Goal: Task Accomplishment & Management: Manage account settings

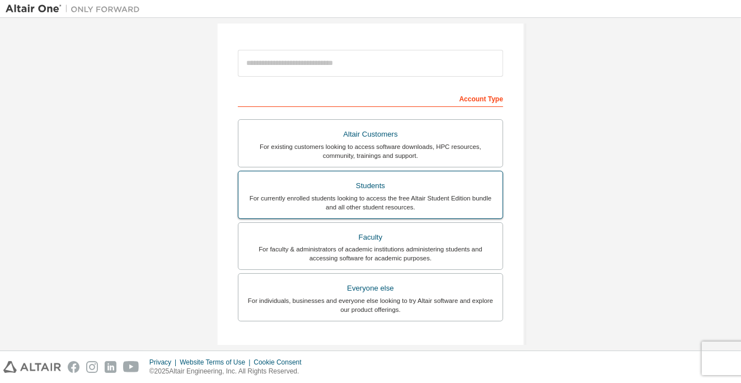
scroll to position [130, 0]
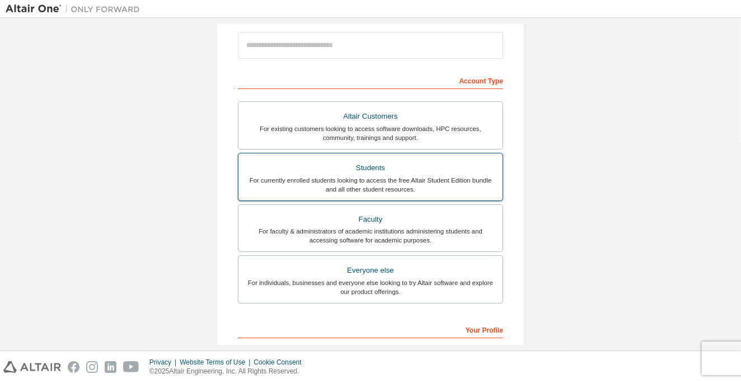
click at [362, 189] on div "For currently enrolled students looking to access the free Altair Student Editi…" at bounding box center [370, 185] width 251 height 18
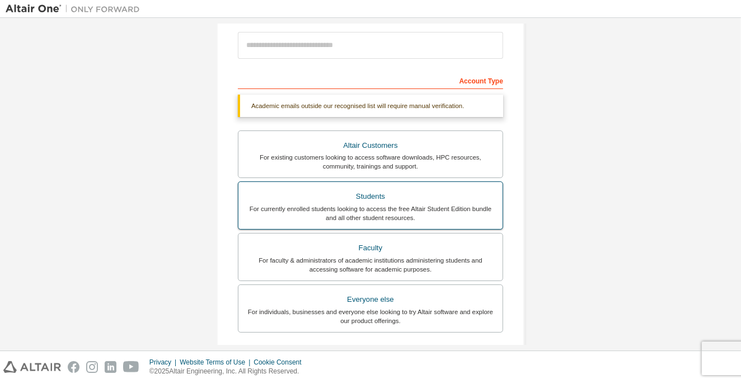
scroll to position [261, 0]
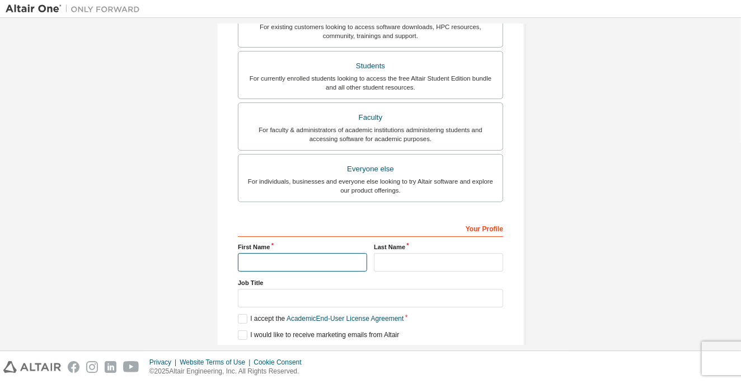
click at [287, 255] on input "text" at bounding box center [302, 262] width 129 height 18
type input "***"
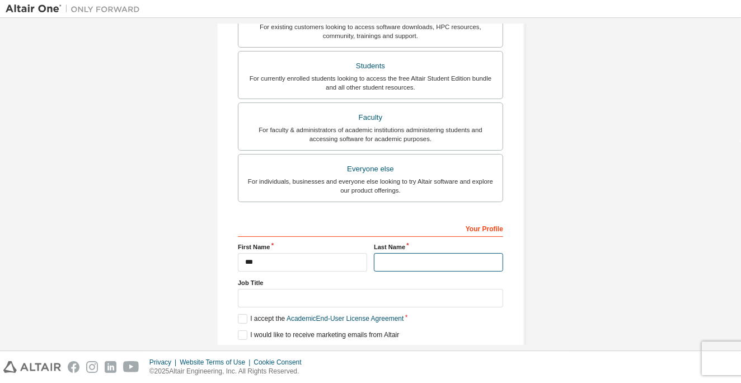
type input "****"
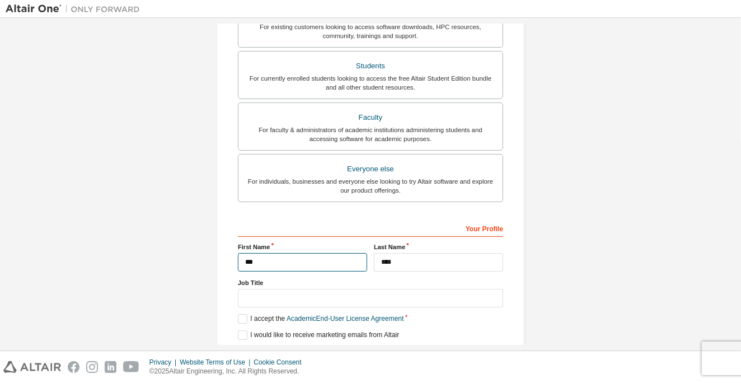
drag, startPoint x: 264, startPoint y: 267, endPoint x: 201, endPoint y: 257, distance: 64.0
click at [203, 257] on div "Create an Altair One Account For Free Trials, Licenses, Downloads, Learning & D…" at bounding box center [370, 74] width 335 height 622
type input "********"
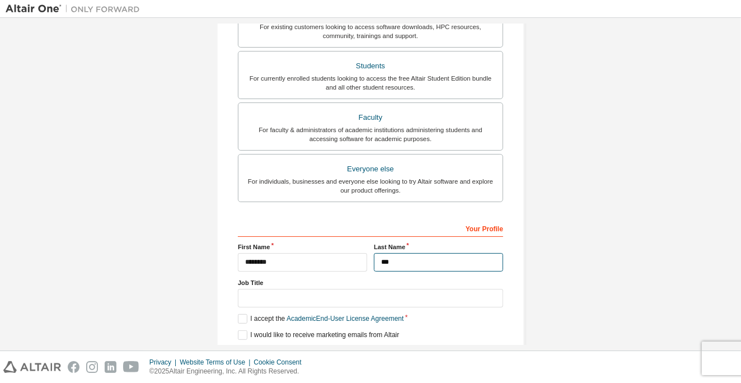
type input "***"
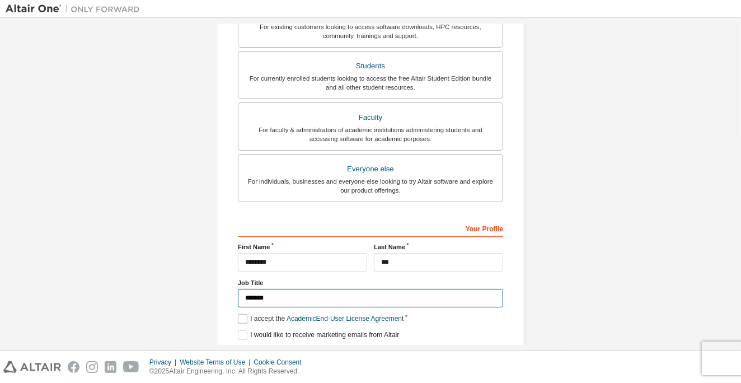
type input "*******"
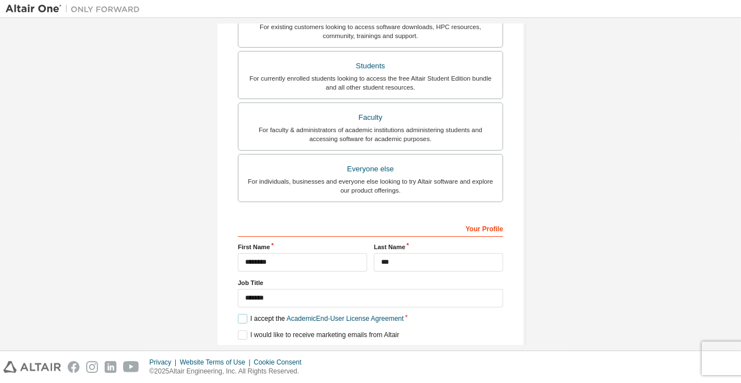
click at [244, 320] on label "I accept the Academic End-User License Agreement" at bounding box center [321, 319] width 166 height 10
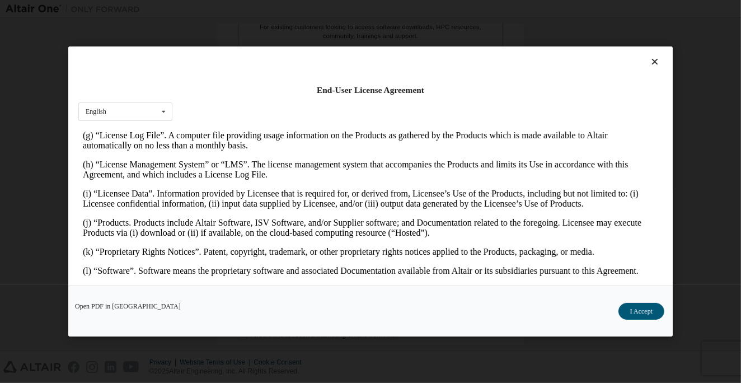
scroll to position [522, 0]
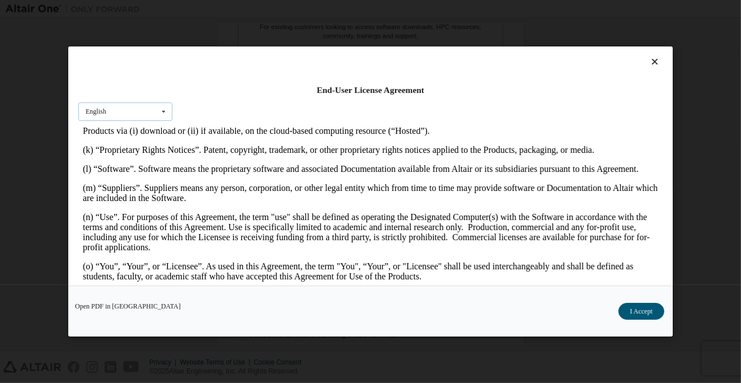
click at [137, 118] on div "English English" at bounding box center [125, 111] width 94 height 18
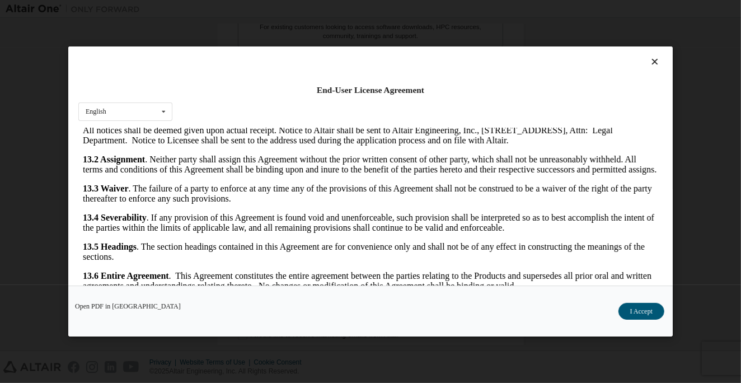
scroll to position [26, 0]
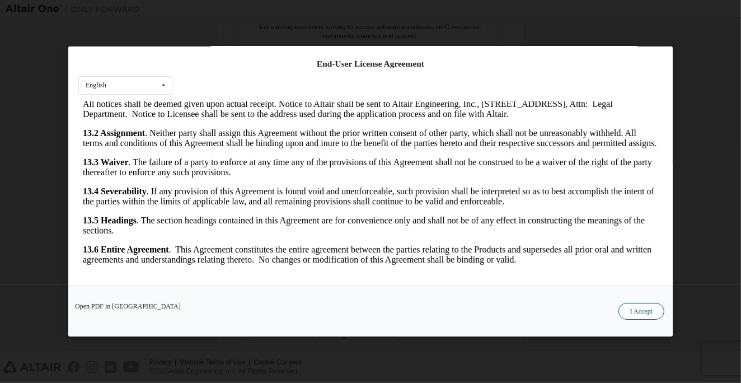
click at [632, 316] on button "I Accept" at bounding box center [642, 311] width 46 height 17
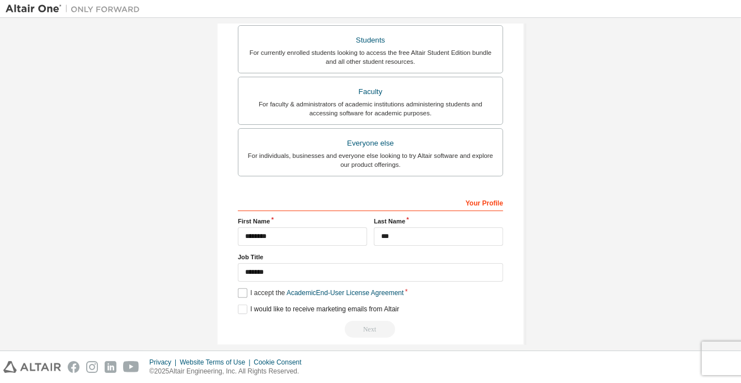
scroll to position [298, 0]
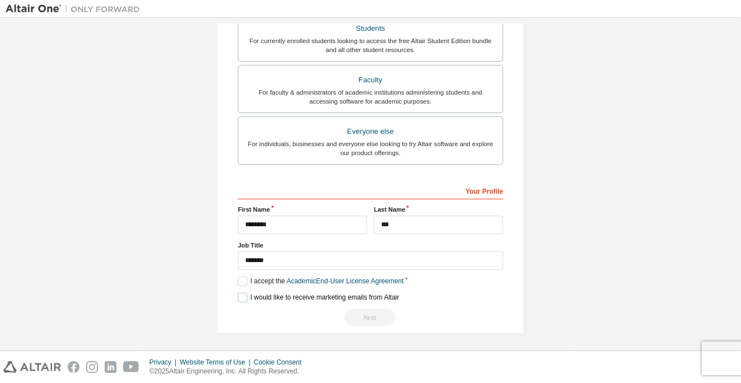
click at [242, 293] on label "I would like to receive marketing emails from Altair" at bounding box center [318, 298] width 161 height 10
click at [238, 293] on label "I would like to receive marketing emails from Altair" at bounding box center [318, 298] width 161 height 10
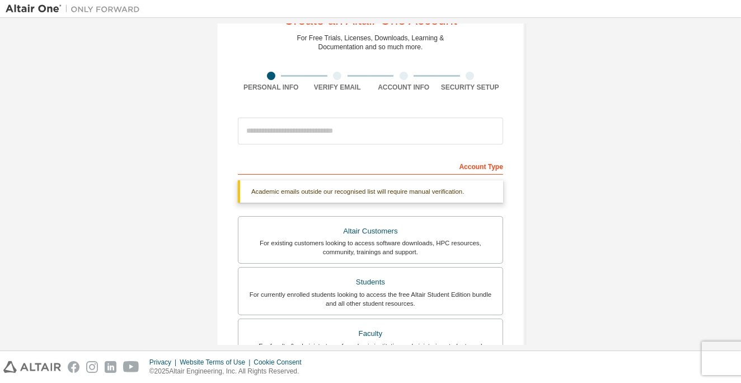
scroll to position [38, 0]
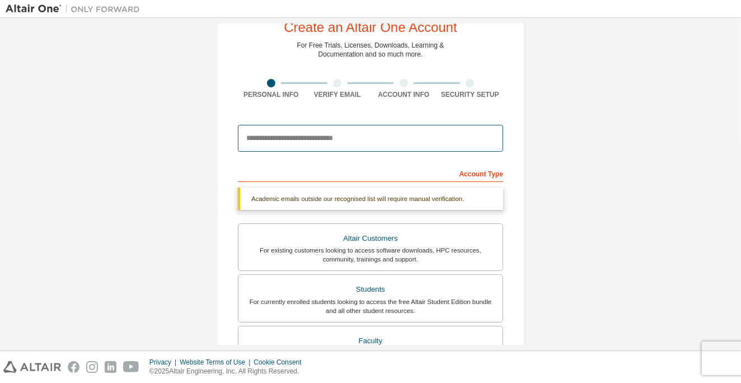
click at [283, 142] on input "email" at bounding box center [370, 138] width 265 height 27
click at [314, 133] on input "**********" at bounding box center [370, 138] width 265 height 27
click at [353, 143] on input "**********" at bounding box center [370, 138] width 265 height 27
type input "**********"
click at [370, 147] on input "**********" at bounding box center [370, 138] width 265 height 27
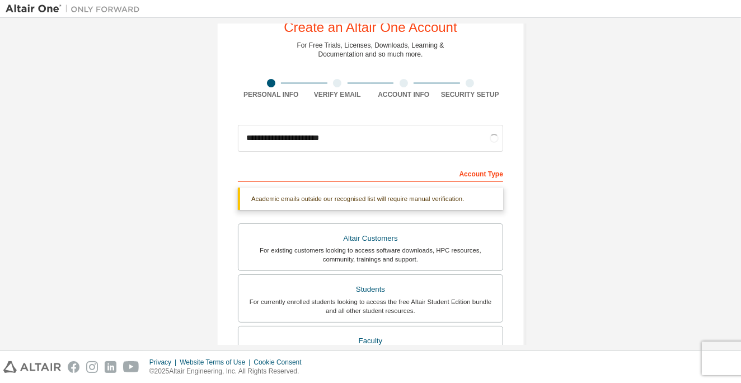
click at [222, 156] on div "**********" at bounding box center [371, 296] width 308 height 595
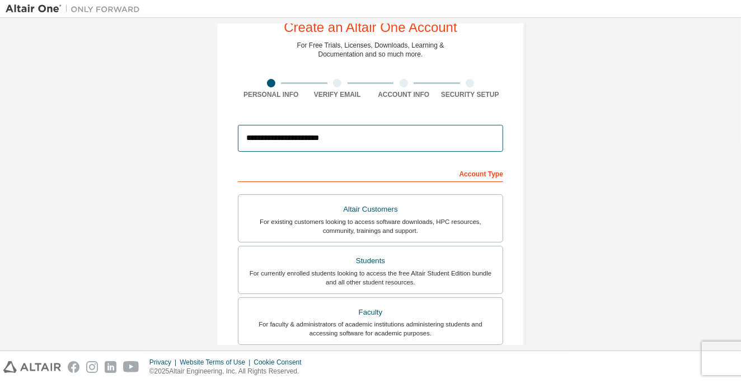
click at [365, 139] on input "**********" at bounding box center [370, 138] width 265 height 27
click at [363, 139] on input "**********" at bounding box center [370, 138] width 265 height 27
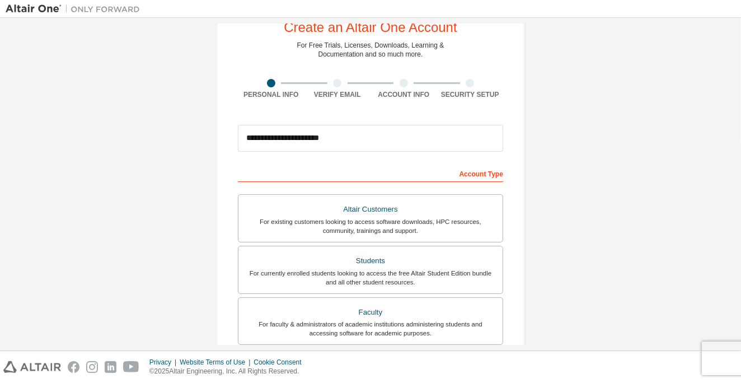
click at [189, 220] on div "**********" at bounding box center [371, 282] width 730 height 593
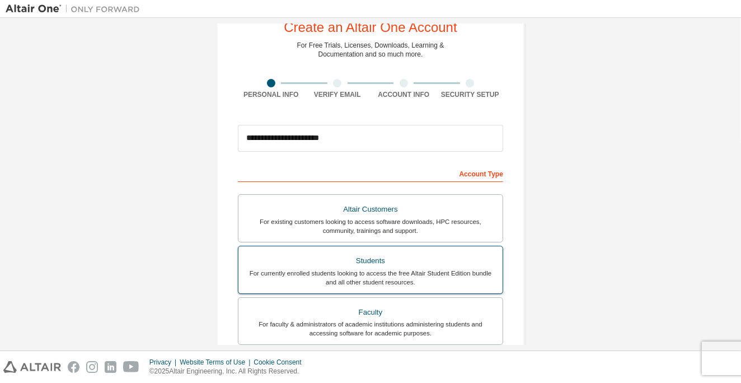
click at [282, 269] on div "For currently enrolled students looking to access the free Altair Student Editi…" at bounding box center [370, 278] width 251 height 18
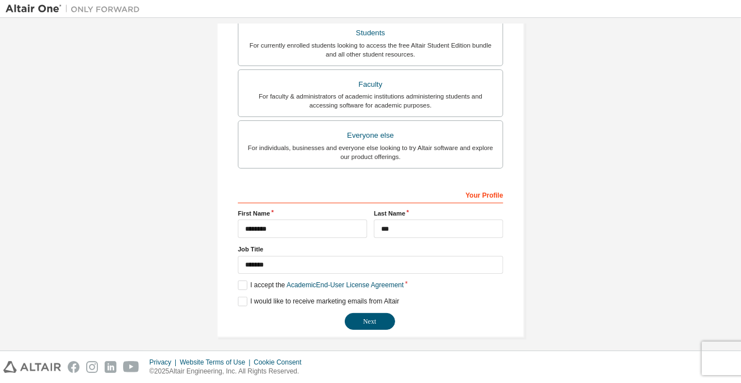
scroll to position [270, 0]
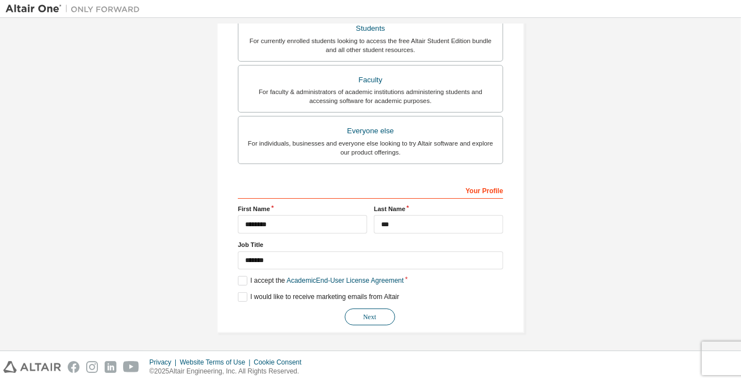
click at [356, 314] on button "Next" at bounding box center [370, 317] width 50 height 17
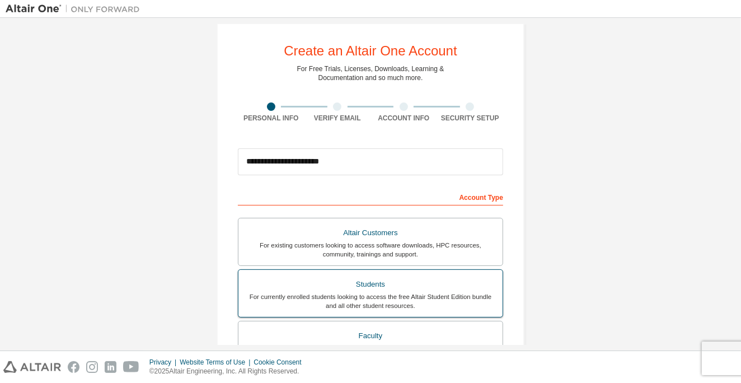
scroll to position [0, 0]
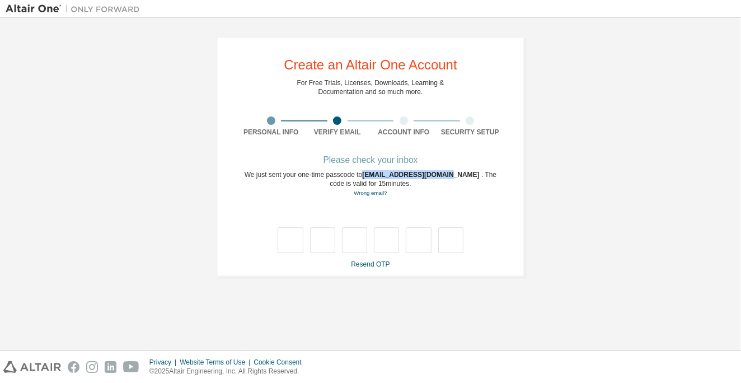
drag, startPoint x: 357, startPoint y: 175, endPoint x: 438, endPoint y: 174, distance: 80.6
click at [438, 174] on span "t112999407@ntut.edu.tw" at bounding box center [421, 175] width 119 height 8
copy span "t112999407@ntut.edu.tw"
click at [289, 240] on input "text" at bounding box center [290, 240] width 25 height 26
type input "*"
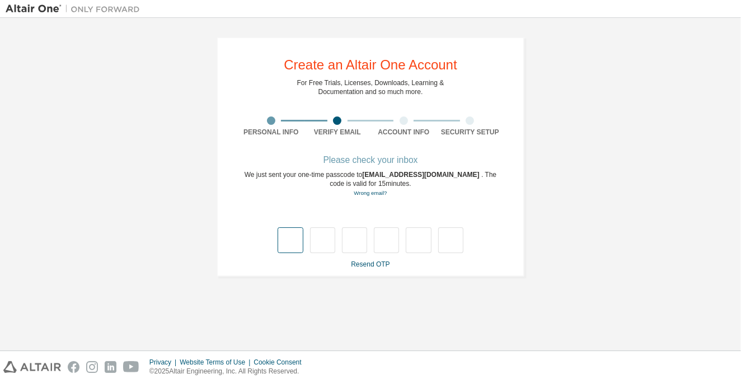
type input "*"
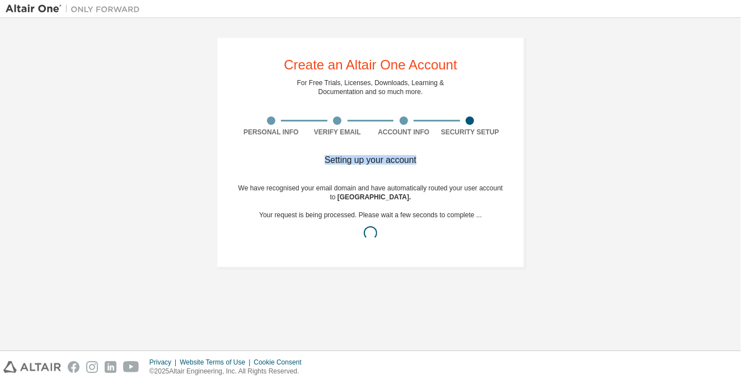
drag, startPoint x: 323, startPoint y: 158, endPoint x: 428, endPoint y: 165, distance: 106.1
click at [436, 162] on div "Setting up your account" at bounding box center [370, 160] width 265 height 7
click at [229, 187] on div "Create an Altair One Account For Free Trials, Licenses, Downloads, Learning & D…" at bounding box center [371, 152] width 308 height 231
click at [354, 160] on div "Setting up your account" at bounding box center [370, 160] width 265 height 7
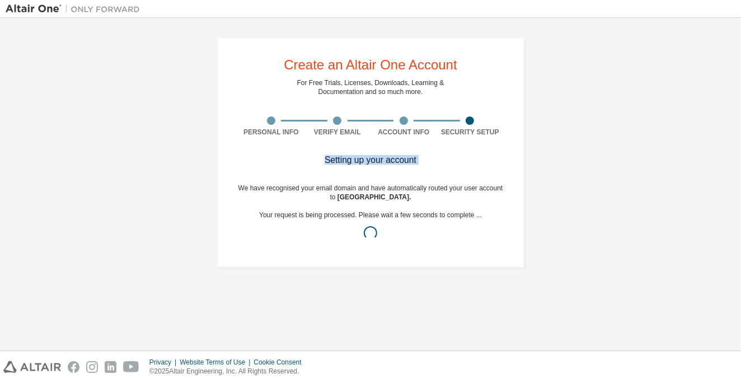
click at [354, 161] on div "Setting up your account" at bounding box center [370, 160] width 265 height 7
click at [272, 193] on div "We have recognised your email domain and have automatically routed your user ac…" at bounding box center [370, 215] width 265 height 63
drag, startPoint x: 292, startPoint y: 189, endPoint x: 436, endPoint y: 198, distance: 144.2
click at [436, 198] on div "We have recognised your email domain and have automatically routed your user ac…" at bounding box center [370, 215] width 265 height 63
click at [412, 198] on span "National Taipei University of Technology ." at bounding box center [375, 197] width 74 height 8
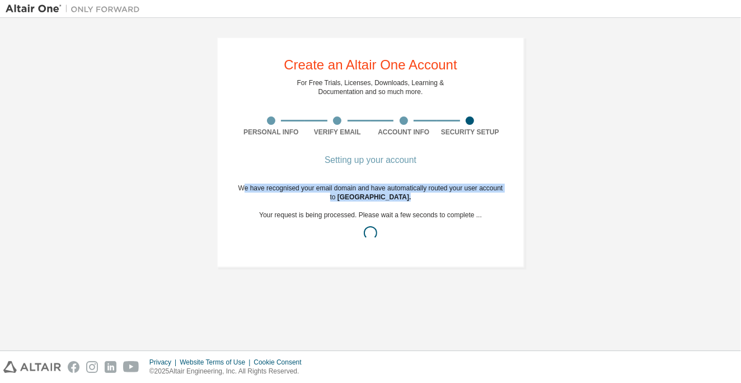
drag, startPoint x: 395, startPoint y: 200, endPoint x: 244, endPoint y: 190, distance: 152.1
click at [244, 190] on div "We have recognised your email domain and have automatically routed your user ac…" at bounding box center [370, 215] width 265 height 63
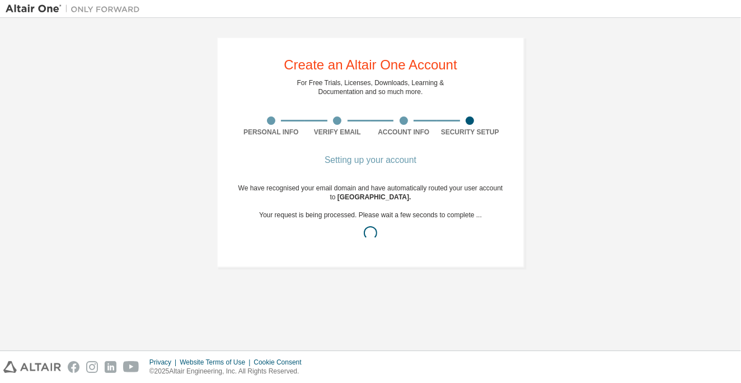
click at [345, 211] on div "We have recognised your email domain and have automatically routed your user ac…" at bounding box center [370, 215] width 265 height 63
drag, startPoint x: 312, startPoint y: 214, endPoint x: 526, endPoint y: 216, distance: 213.3
click at [526, 216] on div "Create an Altair One Account For Free Trials, Licenses, Downloads, Learning & D…" at bounding box center [370, 153] width 335 height 258
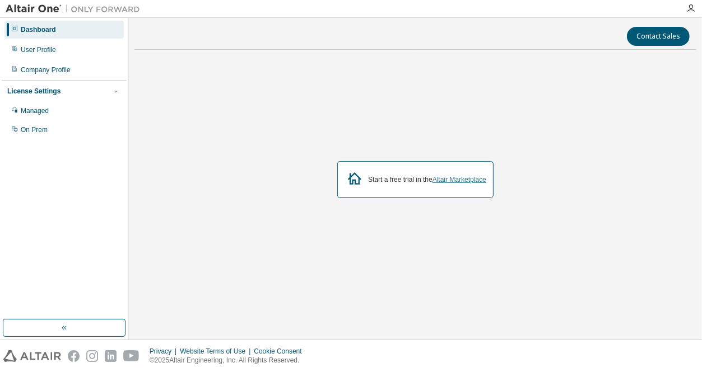
click at [445, 179] on link "Altair Marketplace" at bounding box center [459, 180] width 54 height 8
click at [26, 50] on div "User Profile" at bounding box center [38, 49] width 35 height 9
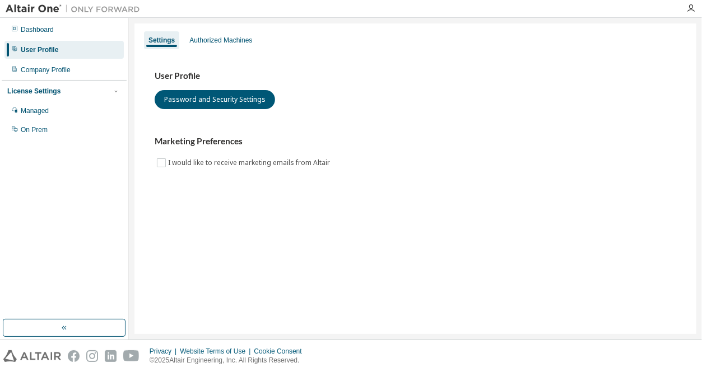
click at [34, 83] on div "License Settings Managed On Prem" at bounding box center [64, 110] width 125 height 60
click at [34, 74] on div "Company Profile" at bounding box center [63, 70] width 119 height 18
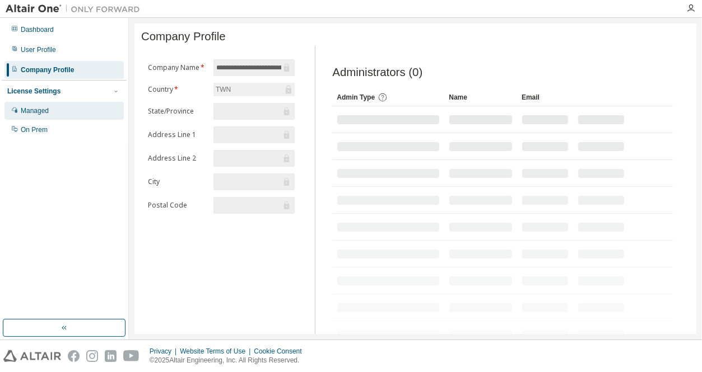
click at [50, 110] on div "Managed" at bounding box center [63, 111] width 119 height 18
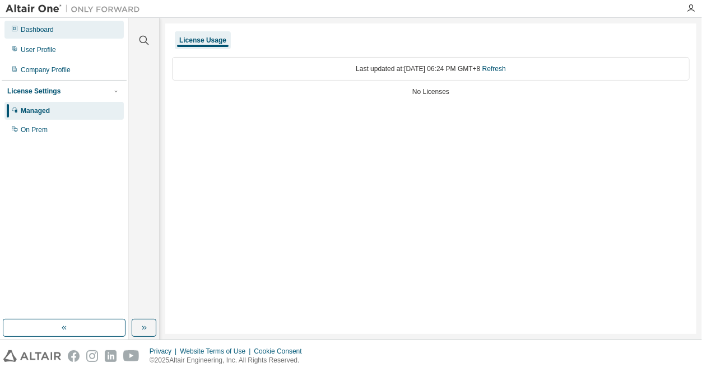
drag, startPoint x: 65, startPoint y: 42, endPoint x: 54, endPoint y: 22, distance: 23.1
click at [64, 42] on div "User Profile" at bounding box center [63, 50] width 119 height 18
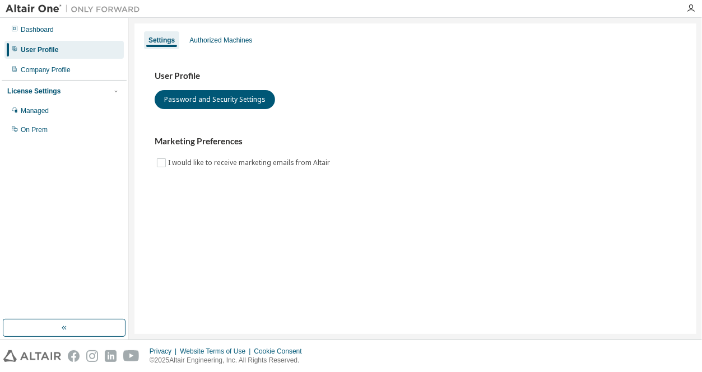
click at [50, 11] on img at bounding box center [76, 8] width 140 height 11
click at [55, 68] on div "Company Profile" at bounding box center [46, 70] width 50 height 9
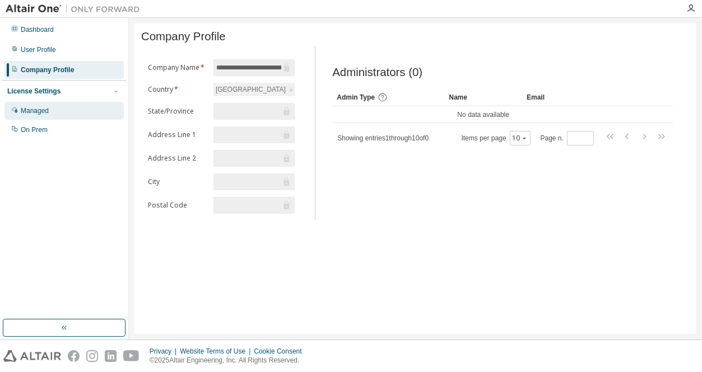
click at [45, 102] on div "Managed" at bounding box center [63, 111] width 119 height 18
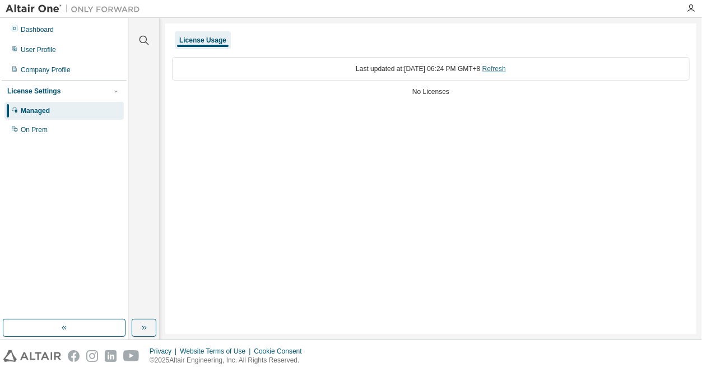
click at [506, 72] on link "Refresh" at bounding box center [494, 69] width 24 height 8
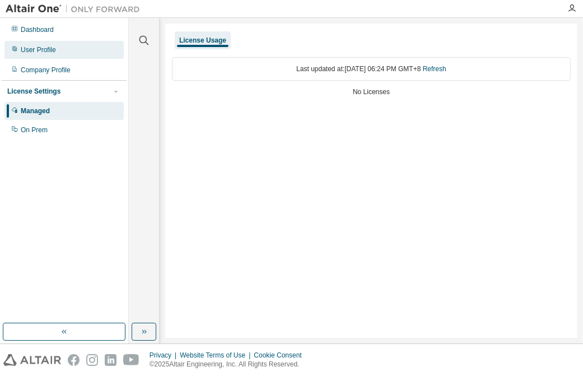
click at [40, 49] on div "User Profile" at bounding box center [38, 49] width 35 height 9
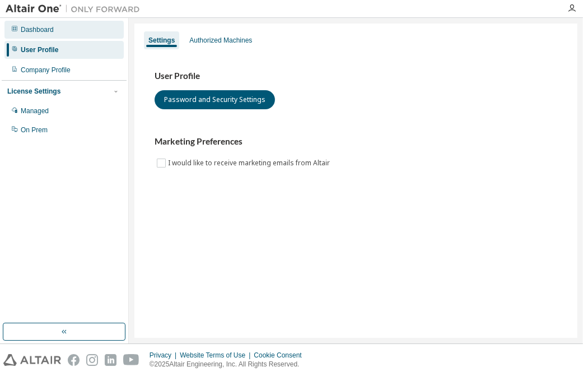
click at [41, 33] on div "Dashboard" at bounding box center [37, 29] width 33 height 9
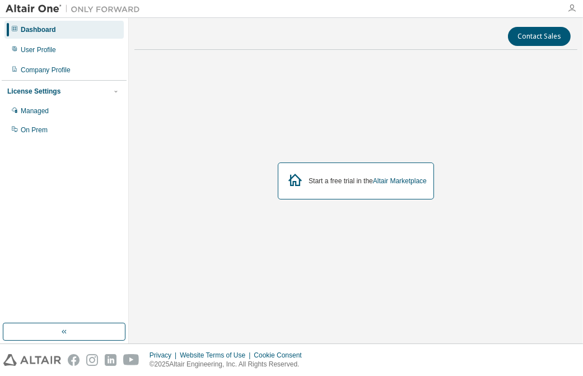
click at [574, 10] on icon "button" at bounding box center [571, 8] width 9 height 9
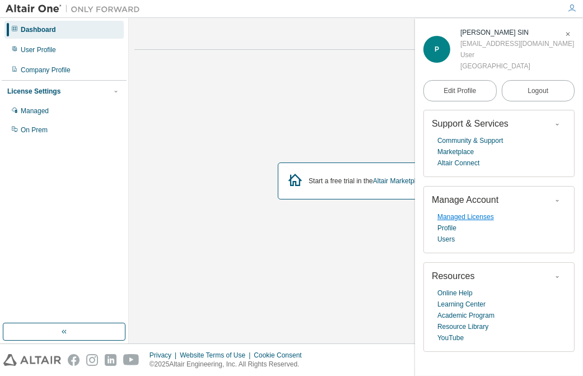
click at [458, 222] on link "Managed Licenses" at bounding box center [465, 216] width 57 height 11
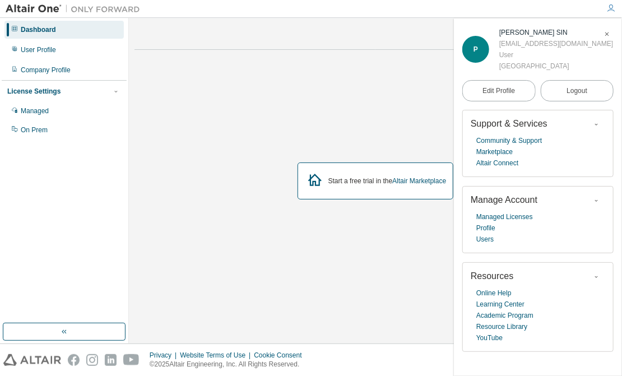
click at [27, 7] on img at bounding box center [76, 8] width 140 height 11
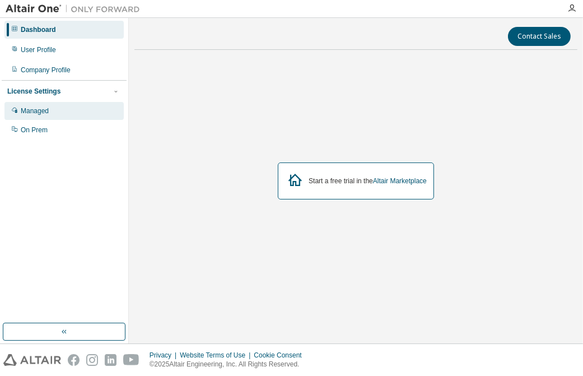
click at [78, 114] on div "Managed" at bounding box center [63, 111] width 119 height 18
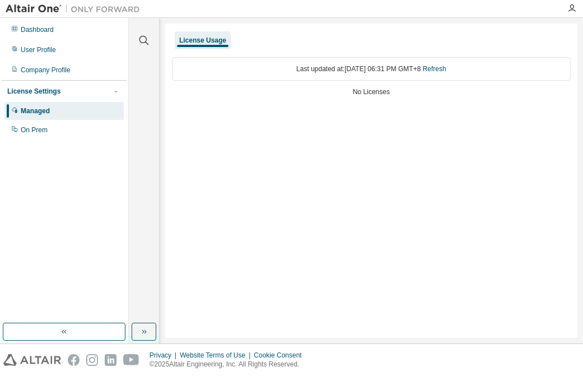
click at [276, 69] on div "Last updated at: Thu 2025-09-04 06:31 PM GMT+8 Refresh" at bounding box center [371, 69] width 399 height 24
click at [437, 67] on link "Refresh" at bounding box center [435, 69] width 24 height 8
click at [71, 39] on div "Dashboard User Profile Company Profile License Settings Managed On Prem" at bounding box center [64, 80] width 125 height 120
click at [61, 31] on div "Dashboard" at bounding box center [63, 30] width 119 height 18
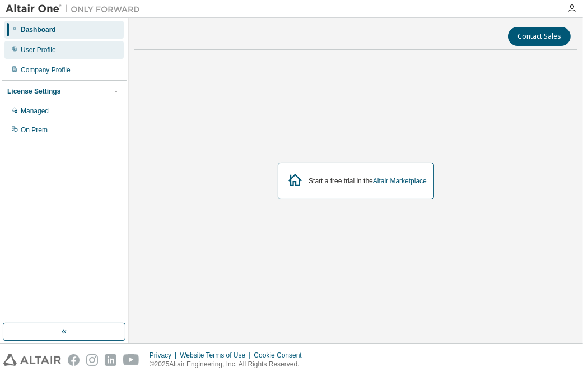
click at [50, 49] on div "User Profile" at bounding box center [38, 49] width 35 height 9
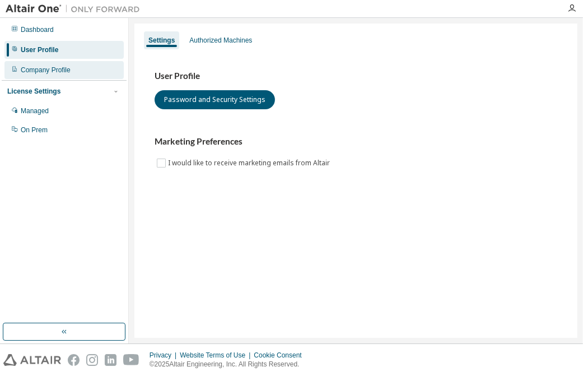
click at [36, 75] on div "Company Profile" at bounding box center [63, 70] width 119 height 18
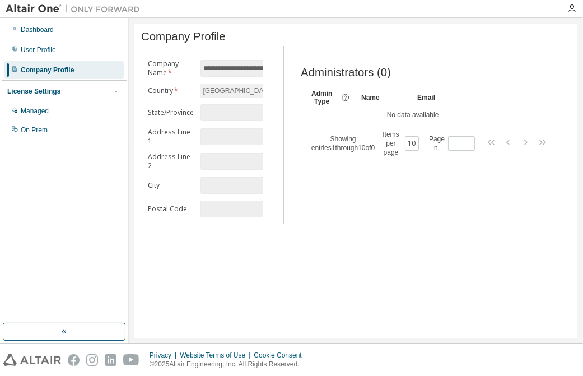
click at [44, 99] on div "License Settings Managed On Prem" at bounding box center [64, 110] width 125 height 60
click at [45, 111] on div "Managed" at bounding box center [35, 110] width 28 height 9
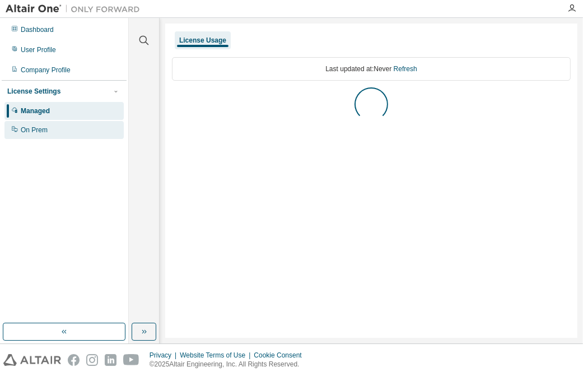
click at [46, 123] on div "On Prem" at bounding box center [63, 130] width 119 height 18
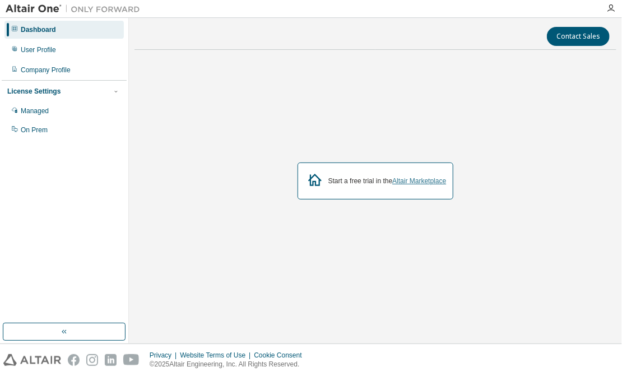
click at [415, 181] on link "Altair Marketplace" at bounding box center [419, 181] width 54 height 8
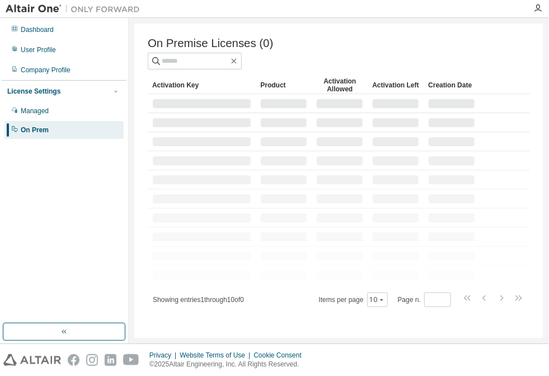
click at [49, 134] on div "On Prem" at bounding box center [63, 130] width 119 height 18
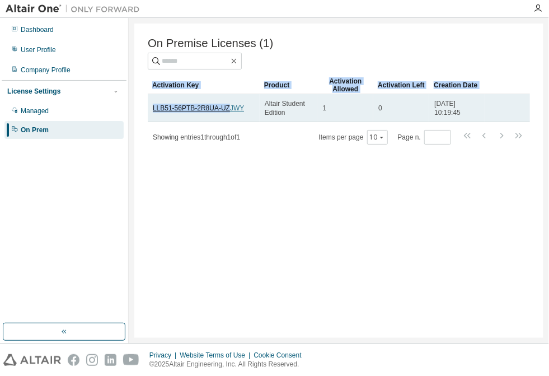
drag, startPoint x: 147, startPoint y: 111, endPoint x: 228, endPoint y: 108, distance: 81.8
click at [228, 107] on div "On Premise Licenses (1) Clear Load Save Save As Field Operator Value Select fil…" at bounding box center [338, 181] width 409 height 314
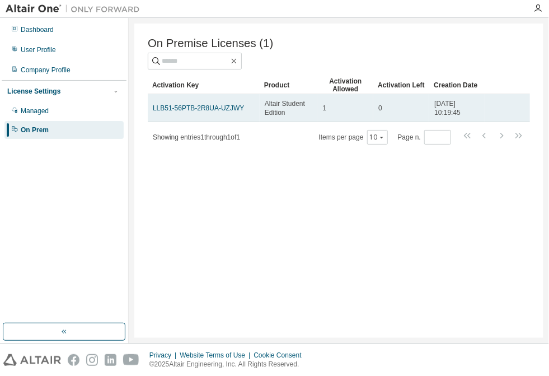
click at [245, 110] on div "LLB51-56PTB-2R8UA-UZJWY" at bounding box center [204, 108] width 102 height 9
click at [226, 110] on link "LLB51-56PTB-2R8UA-UZJWY" at bounding box center [198, 108] width 91 height 8
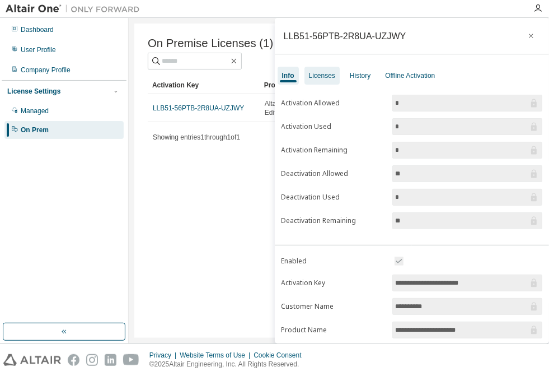
click at [335, 73] on div "Licenses" at bounding box center [322, 76] width 35 height 18
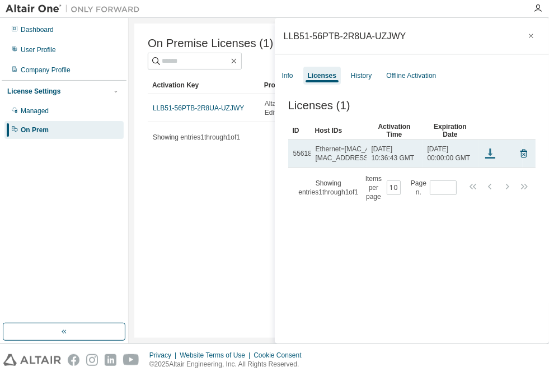
click at [493, 158] on icon at bounding box center [490, 153] width 13 height 13
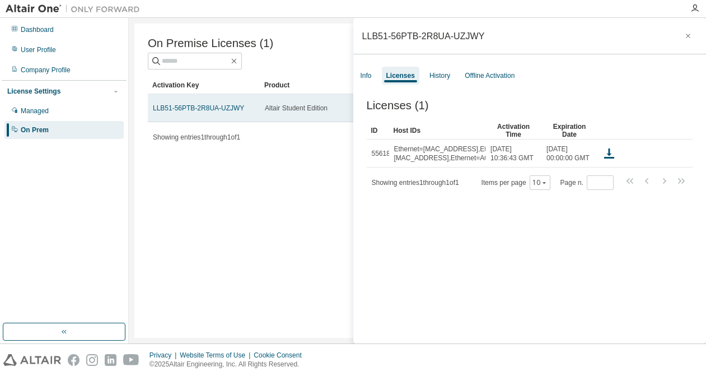
drag, startPoint x: 247, startPoint y: 111, endPoint x: 254, endPoint y: 118, distance: 9.9
click at [254, 118] on td "LLB51-56PTB-2R8UA-UZJWY" at bounding box center [204, 108] width 112 height 28
click at [286, 113] on span "Altair Student Edition" at bounding box center [296, 108] width 63 height 9
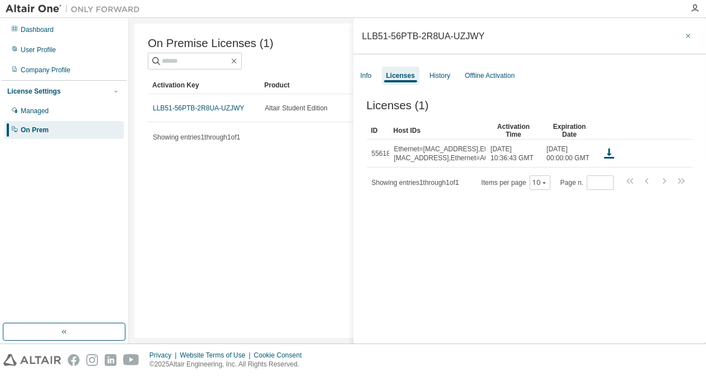
click at [549, 34] on icon "button" at bounding box center [688, 35] width 8 height 9
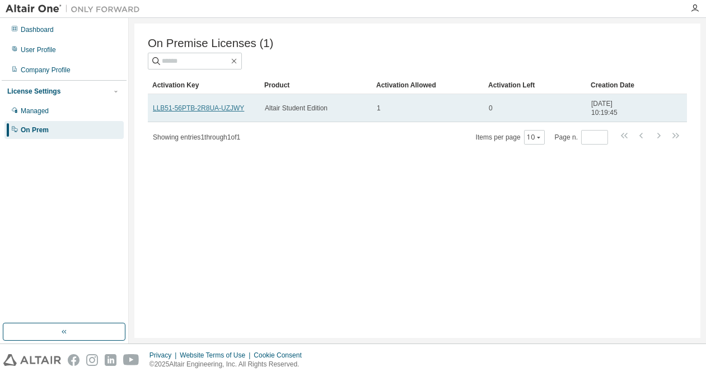
click at [193, 108] on link "LLB51-56PTB-2R8UA-UZJWY" at bounding box center [198, 108] width 91 height 8
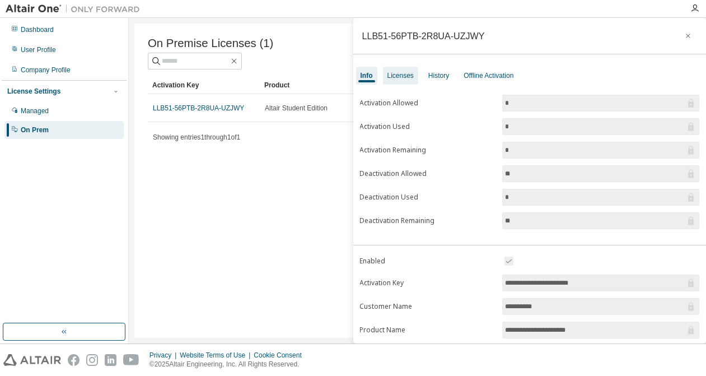
click at [409, 73] on div "Licenses" at bounding box center [400, 75] width 26 height 9
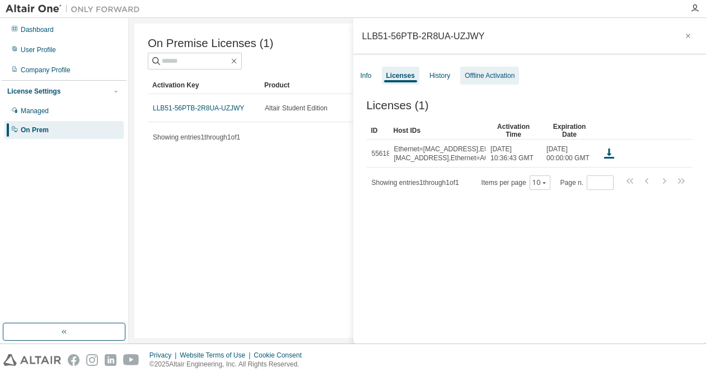
click at [477, 80] on div "Offline Activation" at bounding box center [490, 75] width 50 height 9
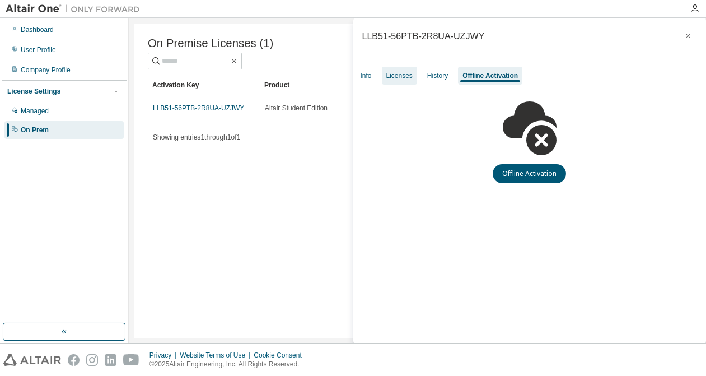
click at [389, 78] on div "Licenses" at bounding box center [399, 75] width 26 height 9
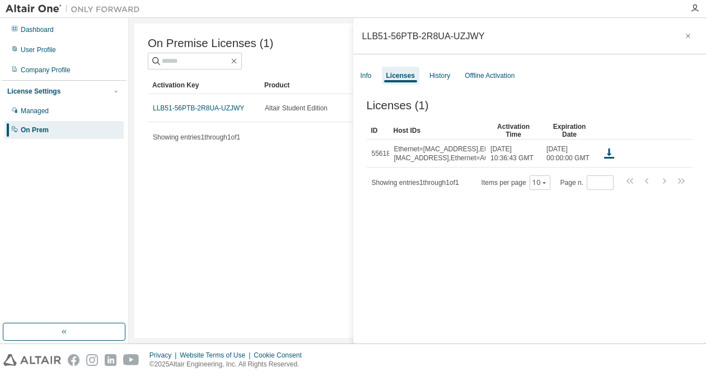
click at [549, 108] on div at bounding box center [611, 106] width 163 height 4
click at [549, 109] on div "Licenses (1)" at bounding box center [530, 105] width 326 height 13
click at [20, 9] on img at bounding box center [76, 8] width 140 height 11
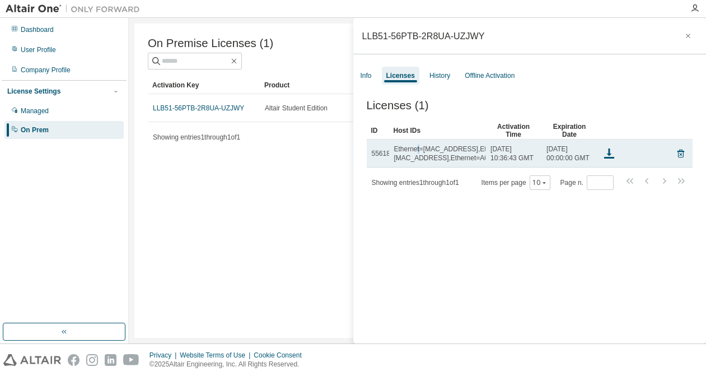
click at [418, 157] on div "Ethernet=[MAC_ADDRESS],Ethernet=[MAC_ADDRESS],Ethernet=A036BCBBE487,Ethernet=A8…" at bounding box center [501, 153] width 215 height 18
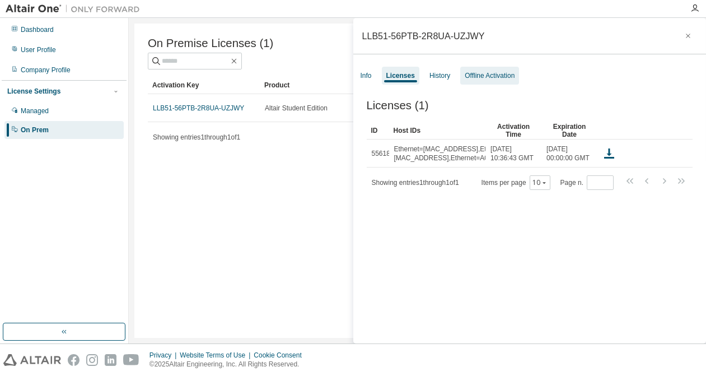
click at [497, 76] on div "Offline Activation" at bounding box center [490, 75] width 50 height 9
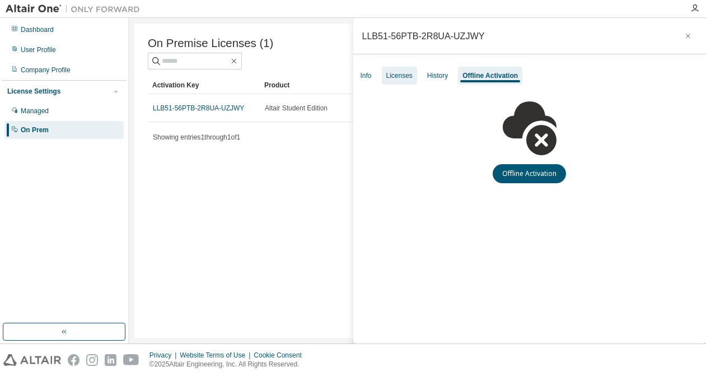
click at [398, 77] on div "Licenses" at bounding box center [399, 75] width 26 height 9
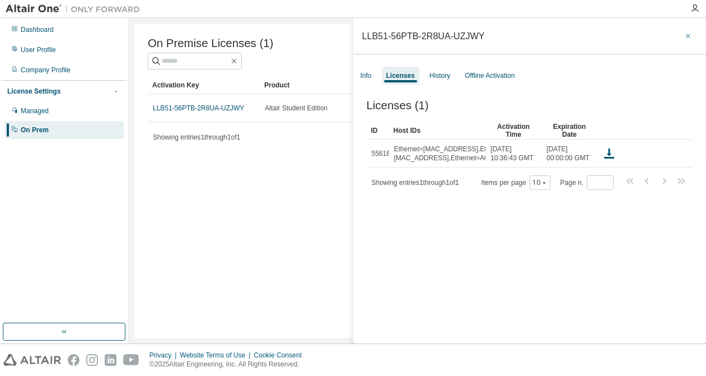
click at [549, 36] on icon "button" at bounding box center [688, 35] width 8 height 9
